Goal: Task Accomplishment & Management: Complete application form

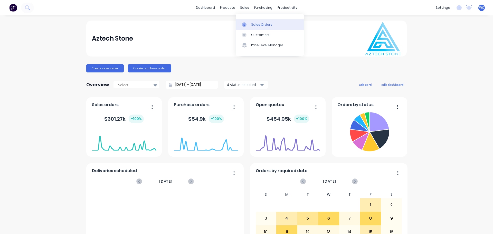
click at [263, 21] on link "Sales Orders" at bounding box center [270, 24] width 68 height 10
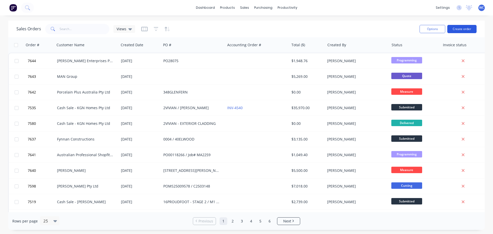
click at [460, 29] on button "Create order" at bounding box center [462, 29] width 29 height 8
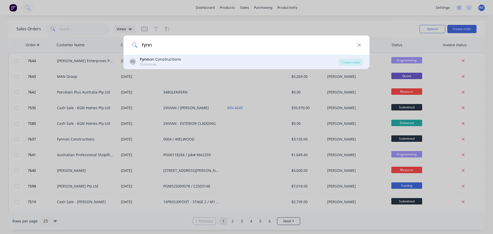
type input "fynn"
click at [178, 60] on div "Fynn an Constructions" at bounding box center [160, 59] width 41 height 5
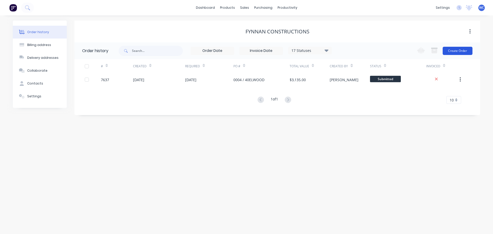
click at [460, 50] on button "Create Order" at bounding box center [458, 51] width 30 height 8
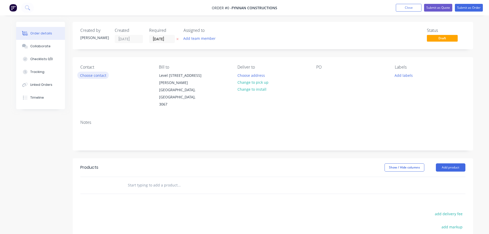
click at [99, 75] on button "Choose contact" at bounding box center [93, 75] width 32 height 7
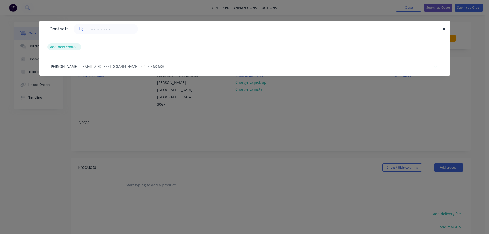
click at [67, 47] on button "add new contact" at bounding box center [65, 46] width 34 height 7
select select "AU"
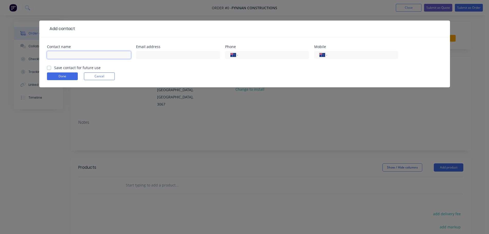
click at [62, 55] on input "text" at bounding box center [89, 55] width 84 height 8
type input "[PERSON_NAME]"
click at [151, 54] on input "text" at bounding box center [178, 55] width 84 height 8
click at [141, 54] on input "text" at bounding box center [178, 55] width 84 height 8
paste input "[EMAIL_ADDRESS][DOMAIN_NAME]"
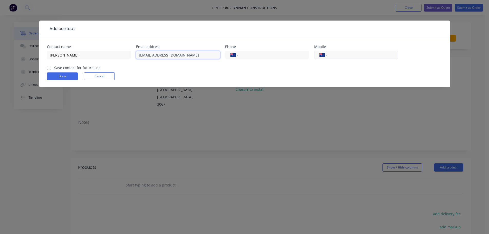
type input "[EMAIL_ADDRESS][DOMAIN_NAME]"
click at [342, 56] on input "tel" at bounding box center [362, 55] width 62 height 6
type input "0408 514 256"
click at [54, 68] on label "Save contact for future use" at bounding box center [77, 67] width 46 height 5
click at [50, 68] on input "Save contact for future use" at bounding box center [49, 67] width 4 height 5
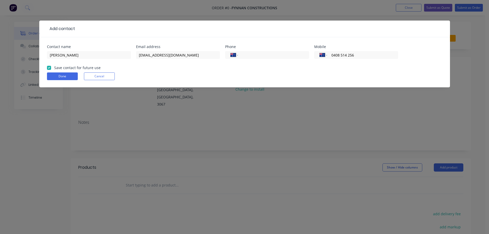
checkbox input "true"
click at [64, 77] on button "Done" at bounding box center [62, 76] width 31 height 8
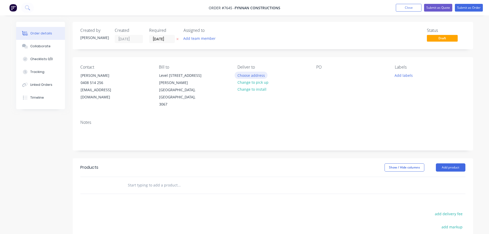
click at [249, 74] on button "Choose address" at bounding box center [251, 75] width 33 height 7
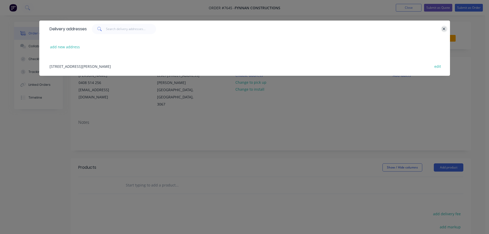
click at [443, 27] on icon "button" at bounding box center [444, 29] width 3 height 5
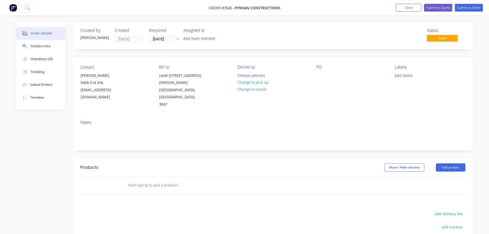
click at [153, 180] on input "text" at bounding box center [179, 185] width 103 height 10
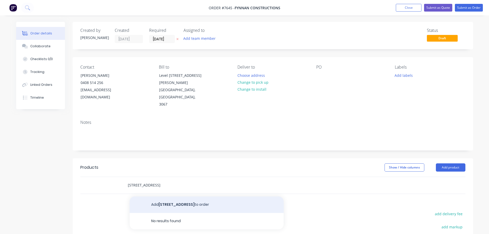
type input "[STREET_ADDRESS]"
click at [175, 197] on button "Add [STREET_ADDRESS] to order" at bounding box center [207, 205] width 154 height 16
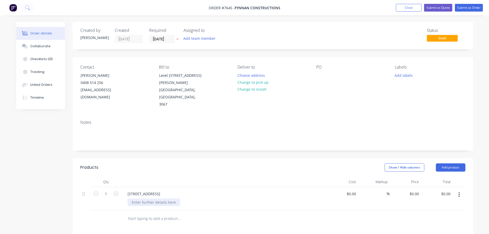
click at [147, 199] on div at bounding box center [154, 202] width 52 height 7
click at [178, 202] on div "Supply, fabricate & install Aztech supply 20mm Marb" at bounding box center [155, 205] width 54 height 13
click at [211, 200] on div "Supply, fabricate & install Aztech supply 20mm Marble - Verias Green &" at bounding box center [226, 205] width 197 height 13
click at [208, 200] on div "Supply, fabricate & install Aztech supply 20mm Marble - Verias Green &" at bounding box center [171, 205] width 87 height 13
click at [230, 202] on div "Supply, fabricate & install Aztech supply 20mm Marble - Verias Green & Rosso An…" at bounding box center [182, 205] width 109 height 13
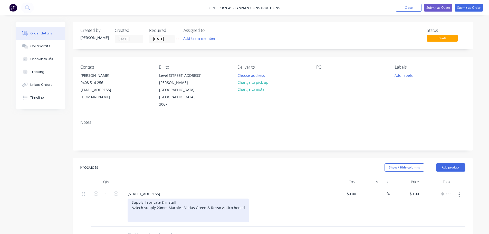
click at [208, 201] on div "Supply, fabricate & install Aztech supply 20mm Marble - Verias Green & Rosso An…" at bounding box center [189, 211] width 122 height 24
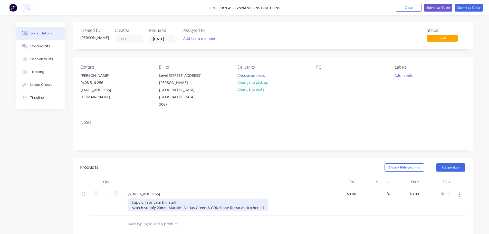
drag, startPoint x: 183, startPoint y: 200, endPoint x: 208, endPoint y: 202, distance: 25.0
click at [183, 200] on div "Supply, fabricate & install Aztech supply 20mm Marble - Verias Green & CDK Ston…" at bounding box center [198, 205] width 141 height 13
click at [271, 200] on div "Supply, fabricate & install Aztech supply 20mm Marble - FUM Verias Green & CDK …" at bounding box center [202, 205] width 149 height 13
click at [185, 208] on div "Supply, fabricate & install Aztech supply 20mm Marble - FUM Verias Green & CDK …" at bounding box center [202, 208] width 149 height 18
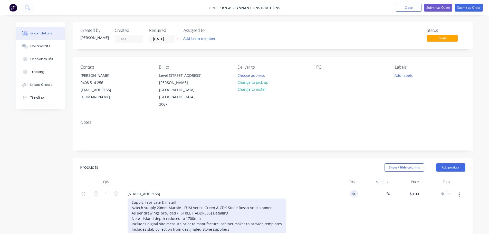
click at [202, 211] on div "Supply, fabricate & install Aztech supply 20mm Marble - FUM Verias Green & CDK …" at bounding box center [207, 216] width 159 height 34
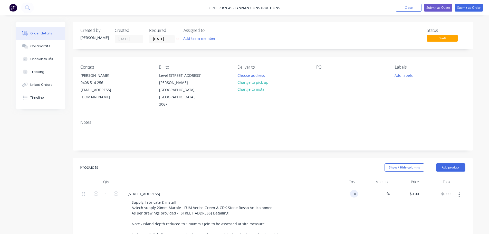
click at [348, 188] on div "0 0" at bounding box center [343, 217] width 32 height 61
type input "$16,985.00"
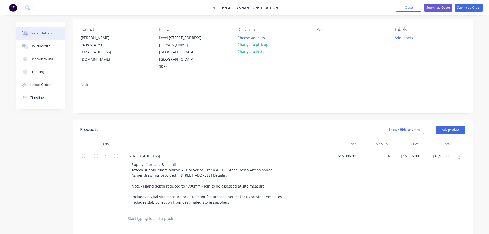
scroll to position [26, 0]
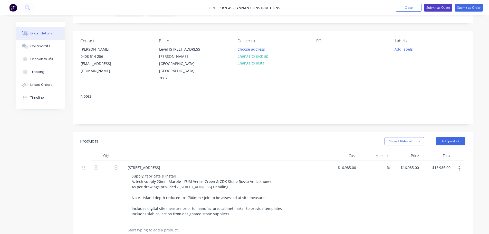
click at [440, 7] on button "Submit as Quote" at bounding box center [438, 8] width 28 height 8
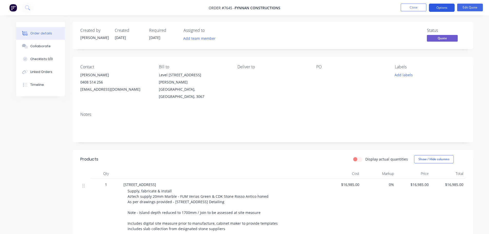
click at [445, 5] on button "Options" at bounding box center [442, 8] width 26 height 8
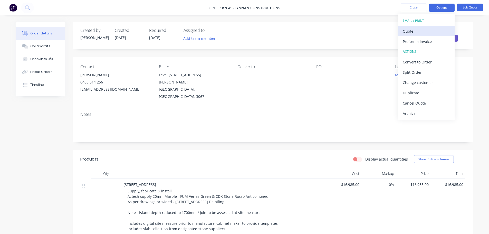
click at [417, 31] on div "Quote" at bounding box center [426, 30] width 47 height 7
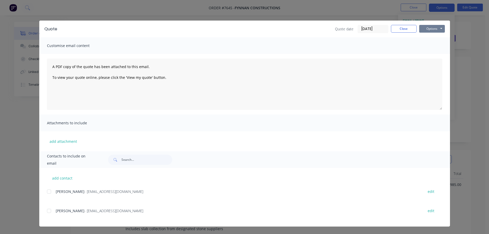
click at [430, 27] on button "Options" at bounding box center [433, 29] width 26 height 8
click at [434, 38] on button "Preview" at bounding box center [436, 38] width 33 height 8
click at [408, 27] on button "Close" at bounding box center [404, 29] width 26 height 8
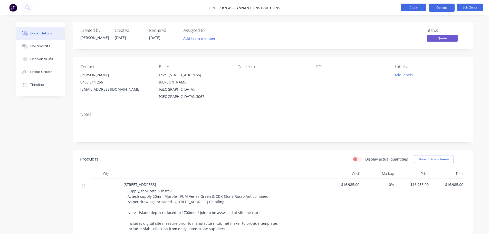
click at [422, 7] on button "Close" at bounding box center [414, 8] width 26 height 8
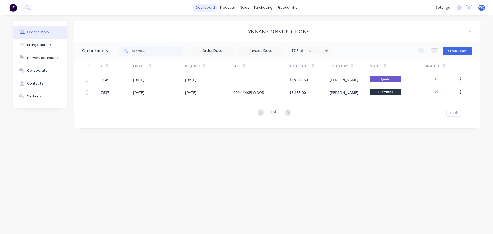
click at [211, 8] on link "dashboard" at bounding box center [205, 8] width 24 height 8
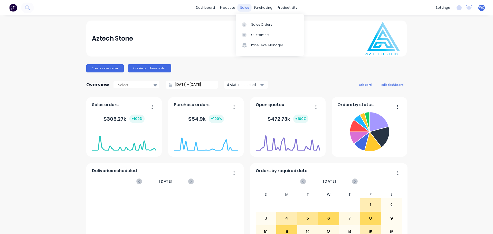
click at [245, 8] on div "sales" at bounding box center [245, 8] width 14 height 8
click at [260, 24] on div "Sales Orders" at bounding box center [261, 24] width 21 height 5
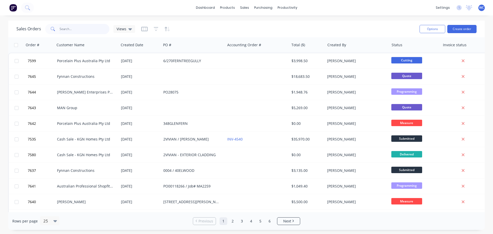
click at [77, 30] on input "text" at bounding box center [85, 29] width 50 height 10
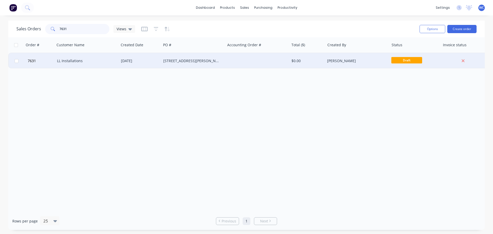
type input "7631"
click at [71, 59] on div "LL Installations" at bounding box center [85, 60] width 57 height 5
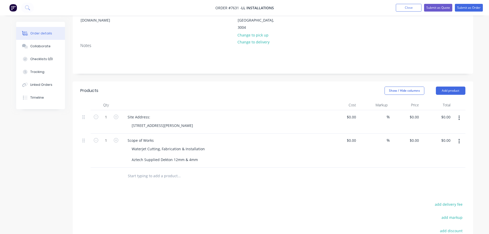
scroll to position [77, 0]
click at [184, 145] on div "Waterjet Cutting, Fabrication & Installation Aztech Supplied Dekton 12mm & 4mm" at bounding box center [168, 154] width 81 height 18
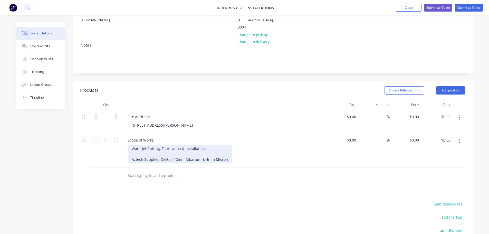
click at [227, 145] on div "Waterjet Cutting, Fabrication & Installation Aztech Supplied Dekton 12mm Albari…" at bounding box center [180, 154] width 105 height 18
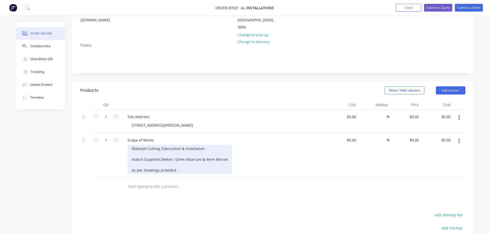
click at [183, 155] on div "Waterjet Cutting, Fabrication & Installation Aztech Supplied Dekton 12mm Albari…" at bounding box center [180, 159] width 105 height 29
